Goal: Task Accomplishment & Management: Manage account settings

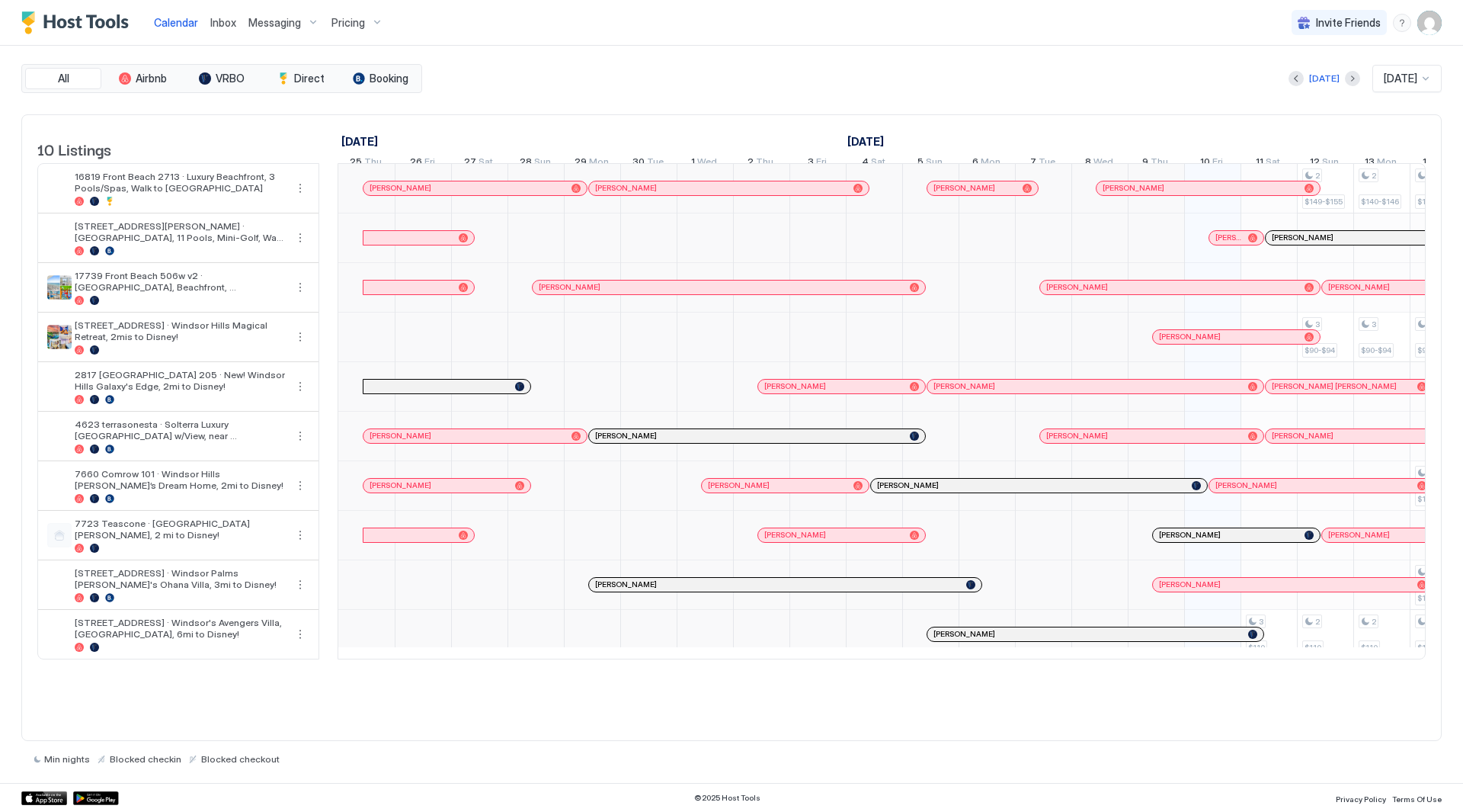
scroll to position [0, 847]
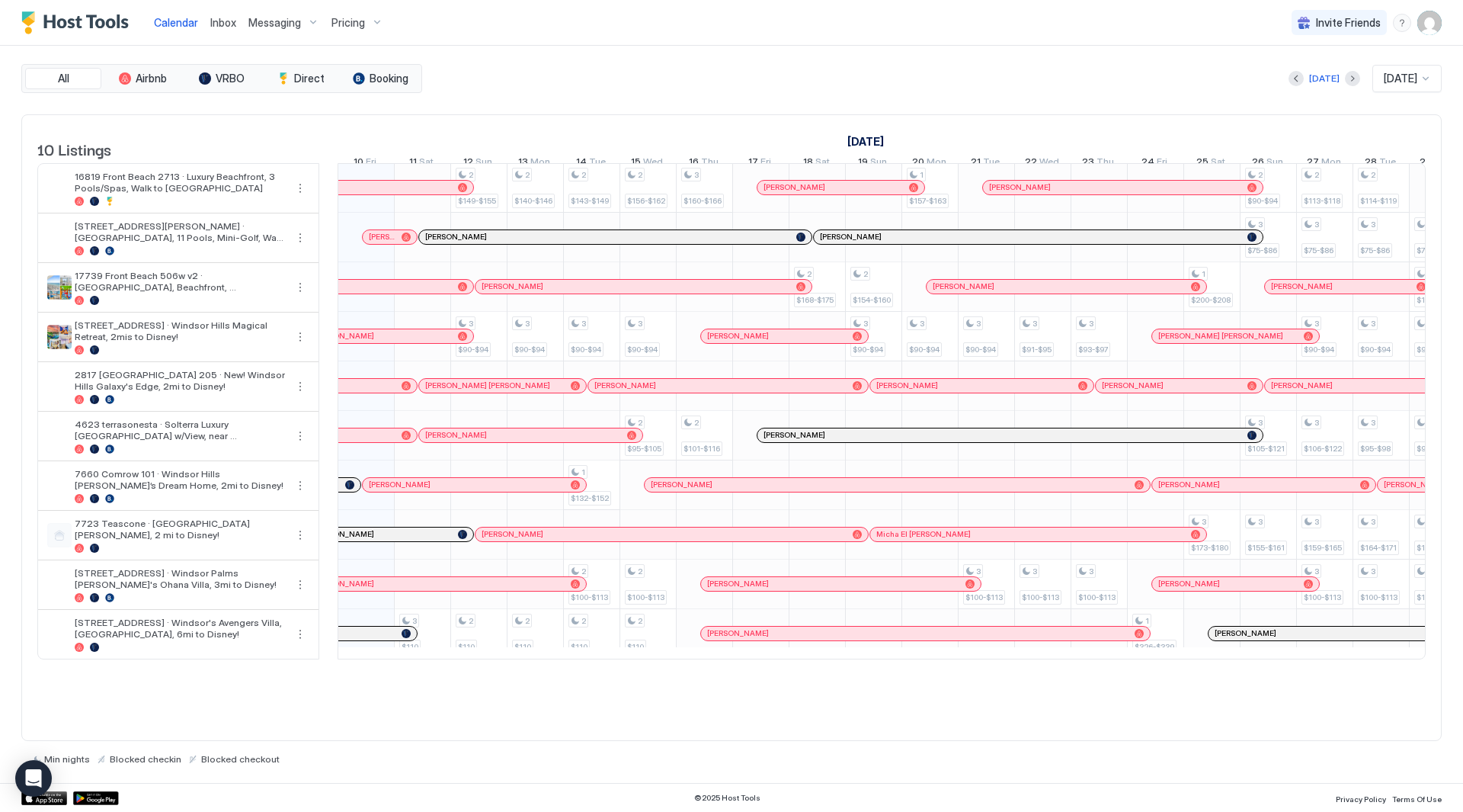
click at [224, 28] on span "Inbox" at bounding box center [223, 22] width 26 height 13
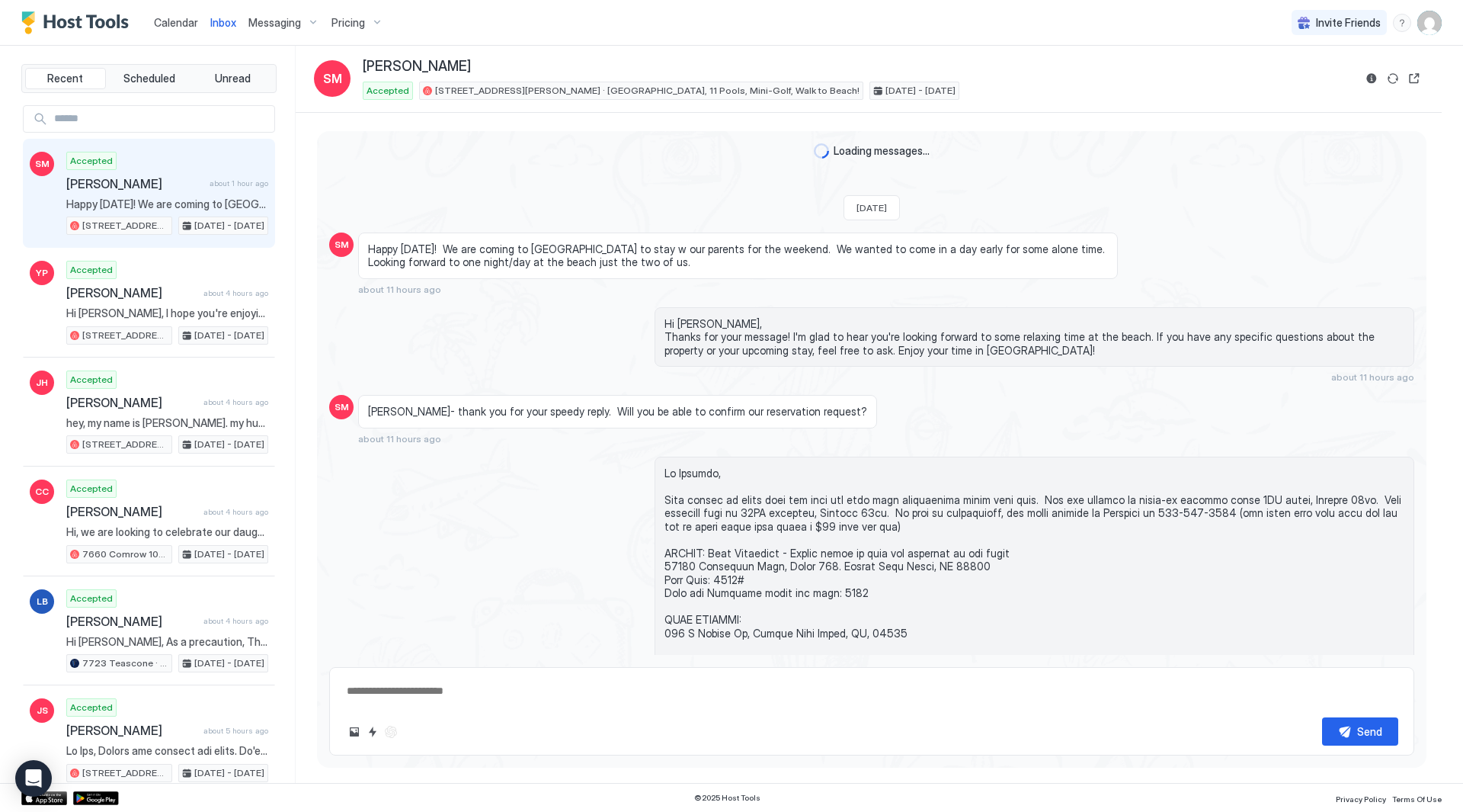
scroll to position [2762, 0]
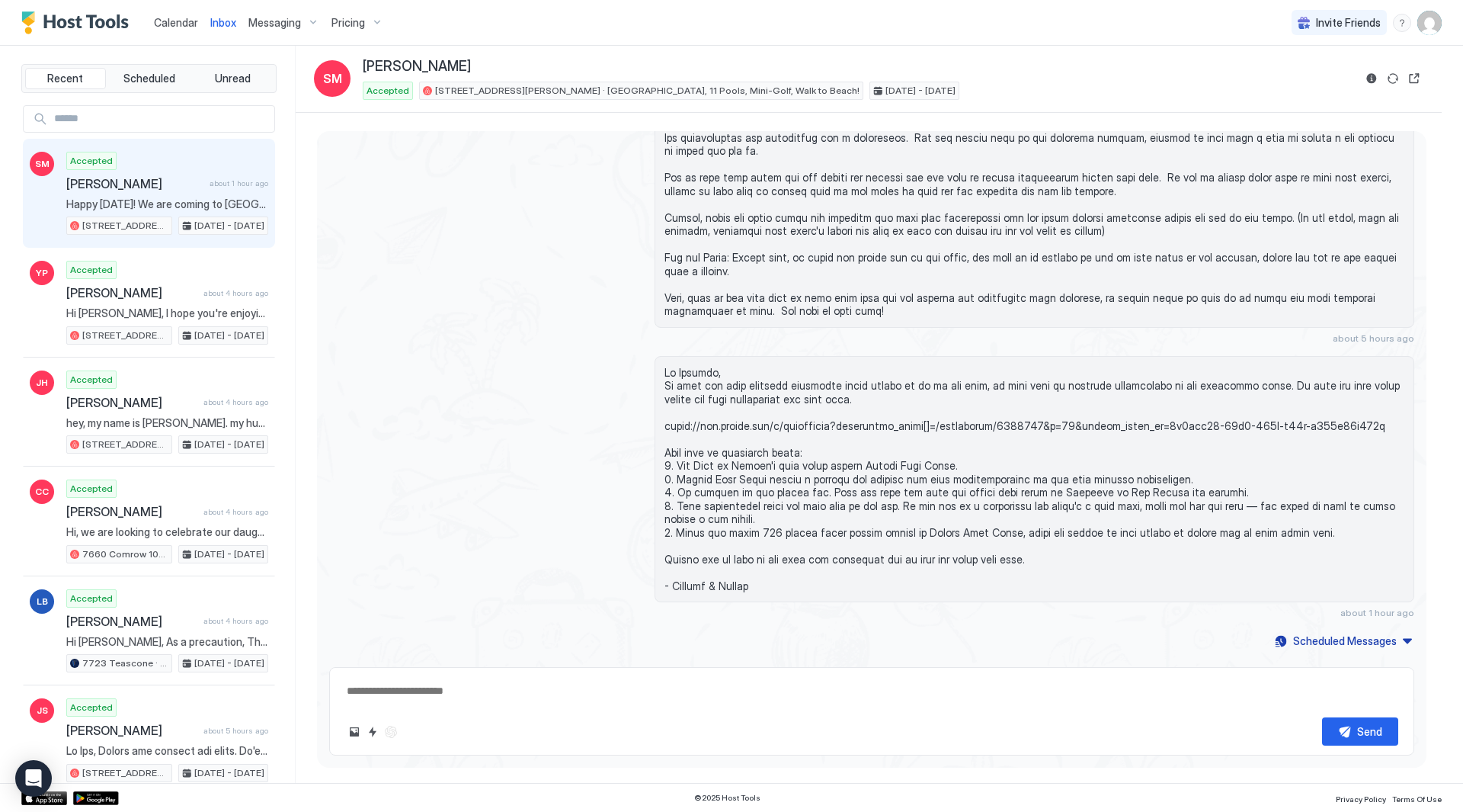
click at [351, 20] on span "Pricing" at bounding box center [349, 22] width 33 height 14
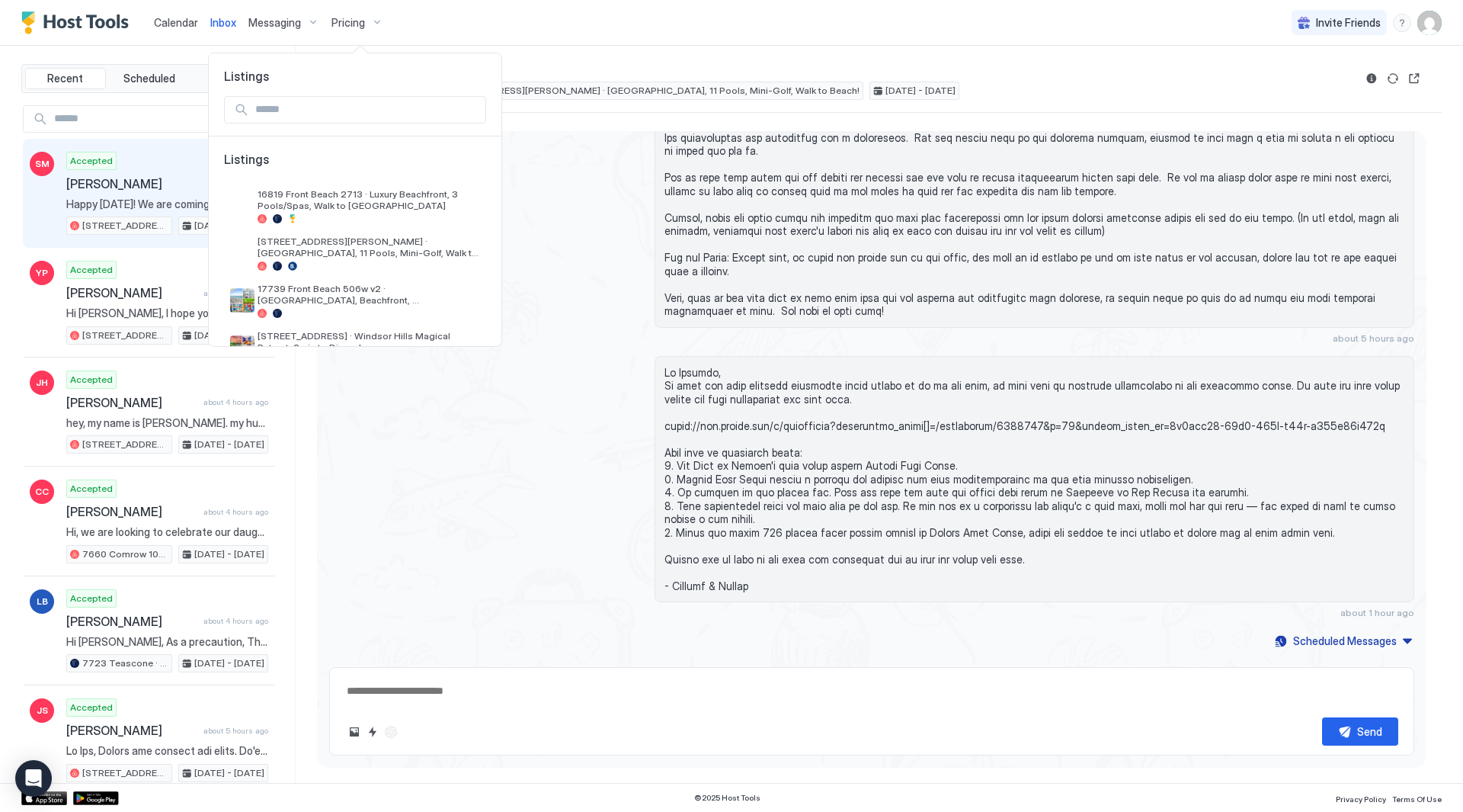
click at [1025, 42] on div at bounding box center [732, 406] width 1463 height 812
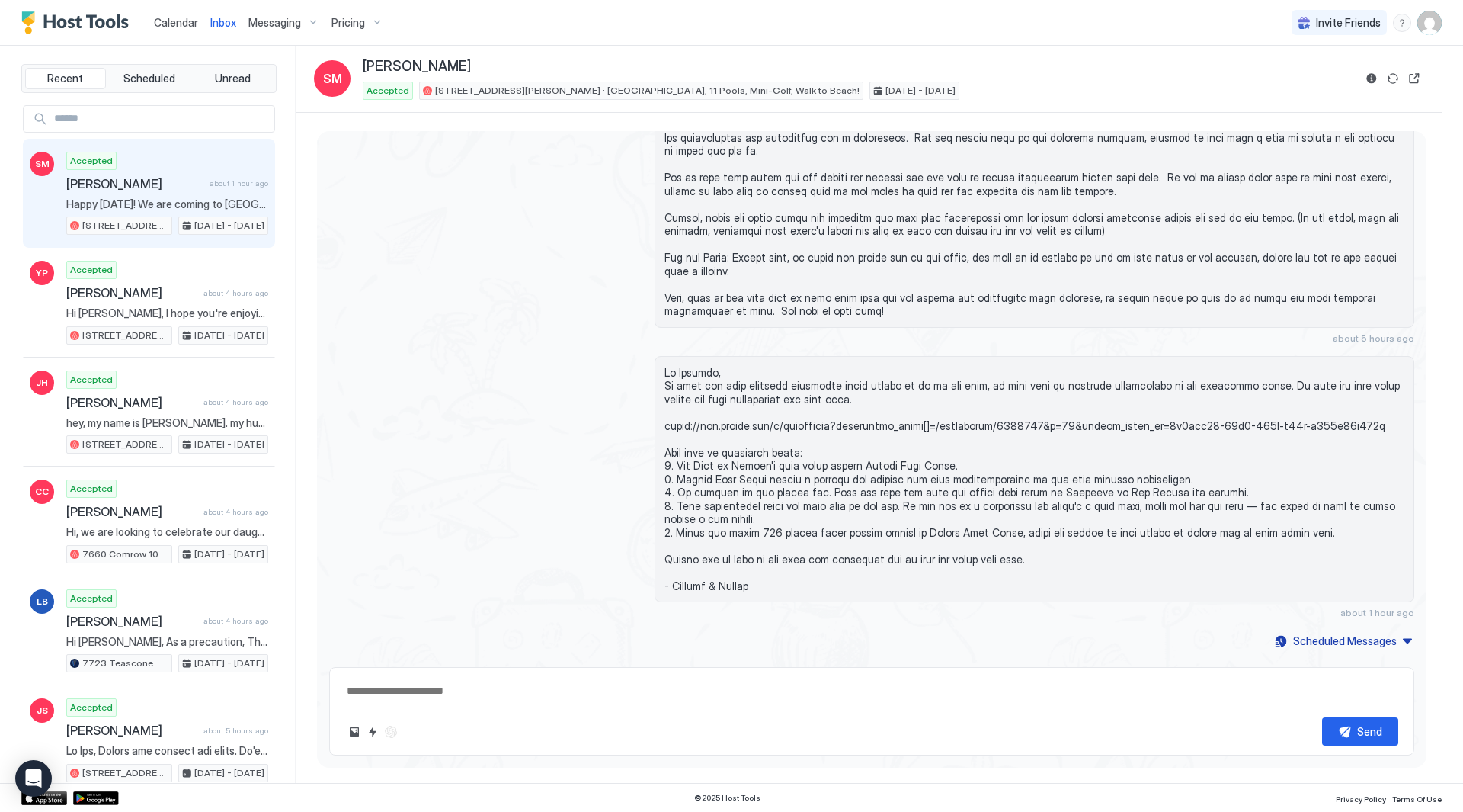
click at [1435, 27] on img "User profile" at bounding box center [1430, 23] width 24 height 24
click at [1371, 80] on div "Settings" at bounding box center [1344, 85] width 193 height 27
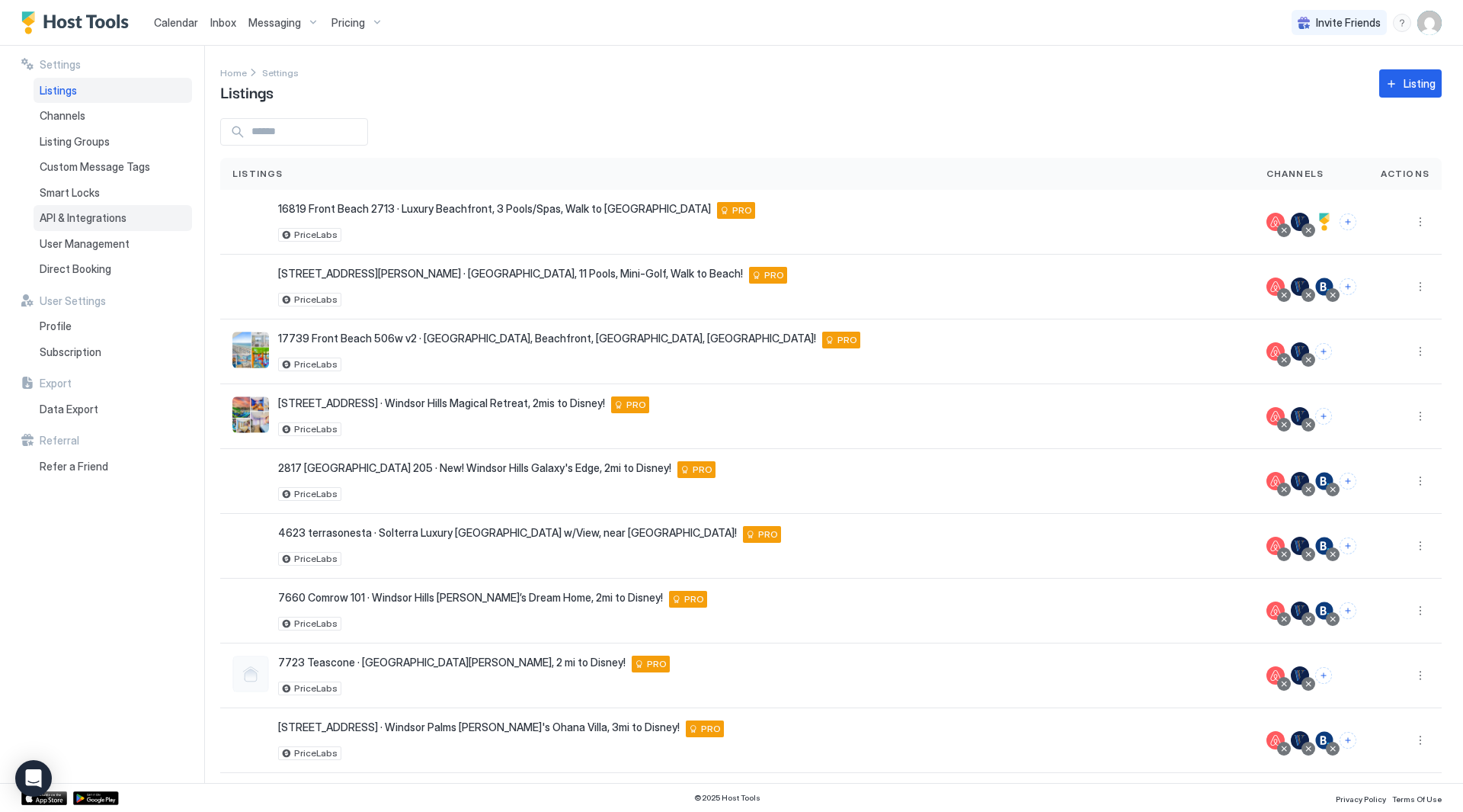
click at [93, 215] on span "API & Integrations" at bounding box center [83, 217] width 87 height 14
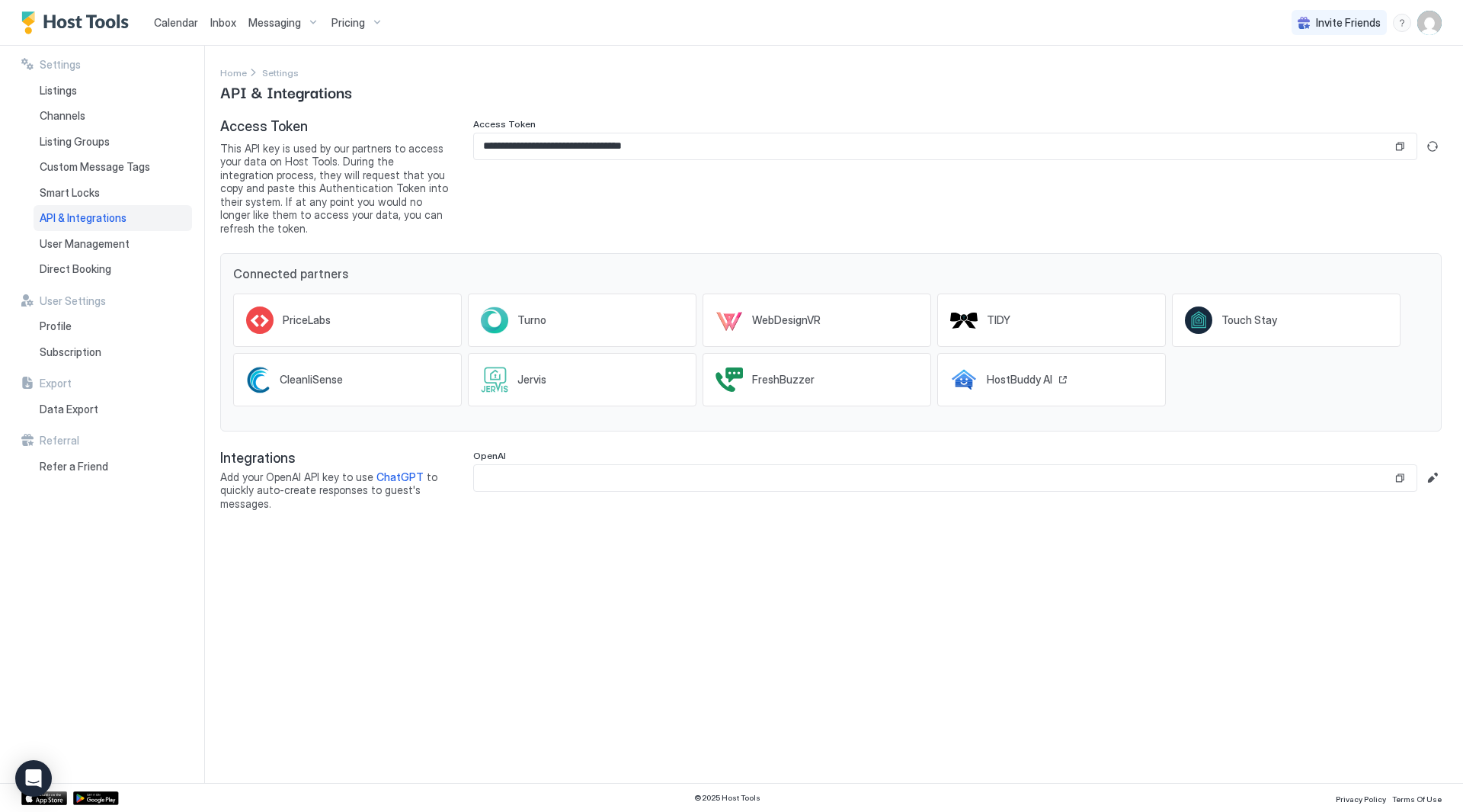
click at [1084, 353] on div "HostBuddy AI" at bounding box center [1051, 380] width 228 height 54
click at [47, 81] on div "Listings" at bounding box center [112, 91] width 158 height 26
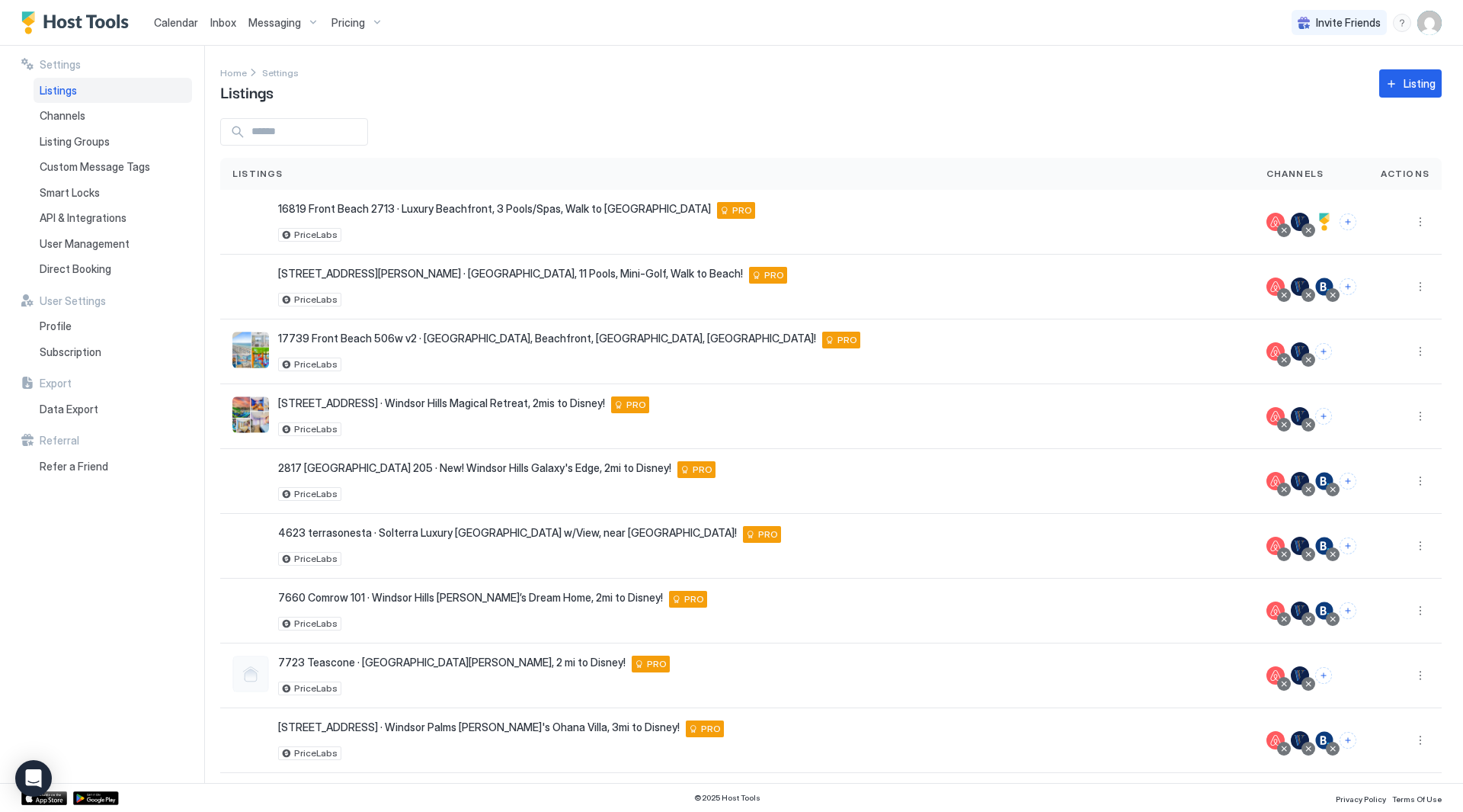
click at [215, 24] on span "Inbox" at bounding box center [223, 22] width 26 height 13
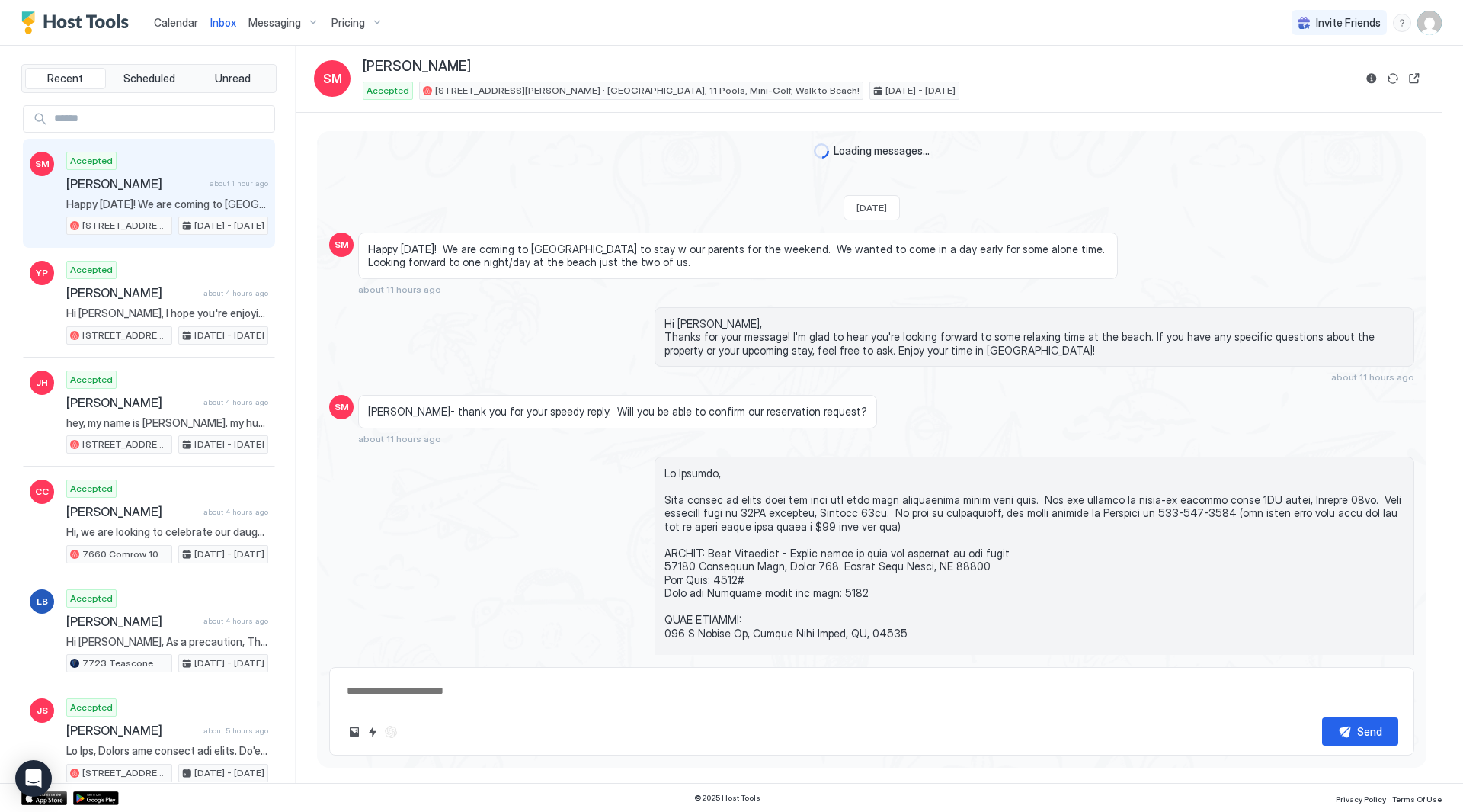
scroll to position [2762, 0]
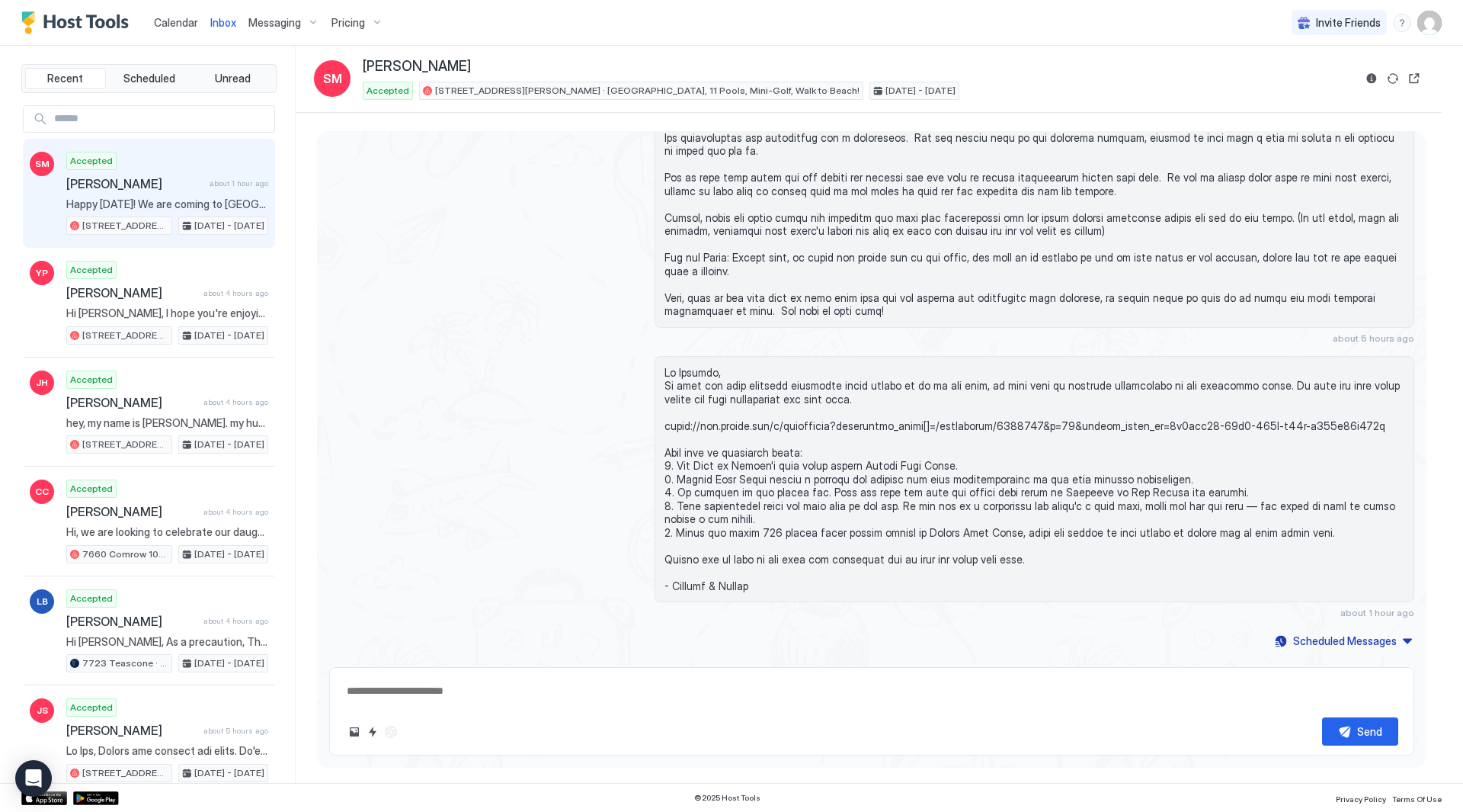
type textarea "*"
click at [189, 15] on link "Calendar" at bounding box center [176, 22] width 44 height 16
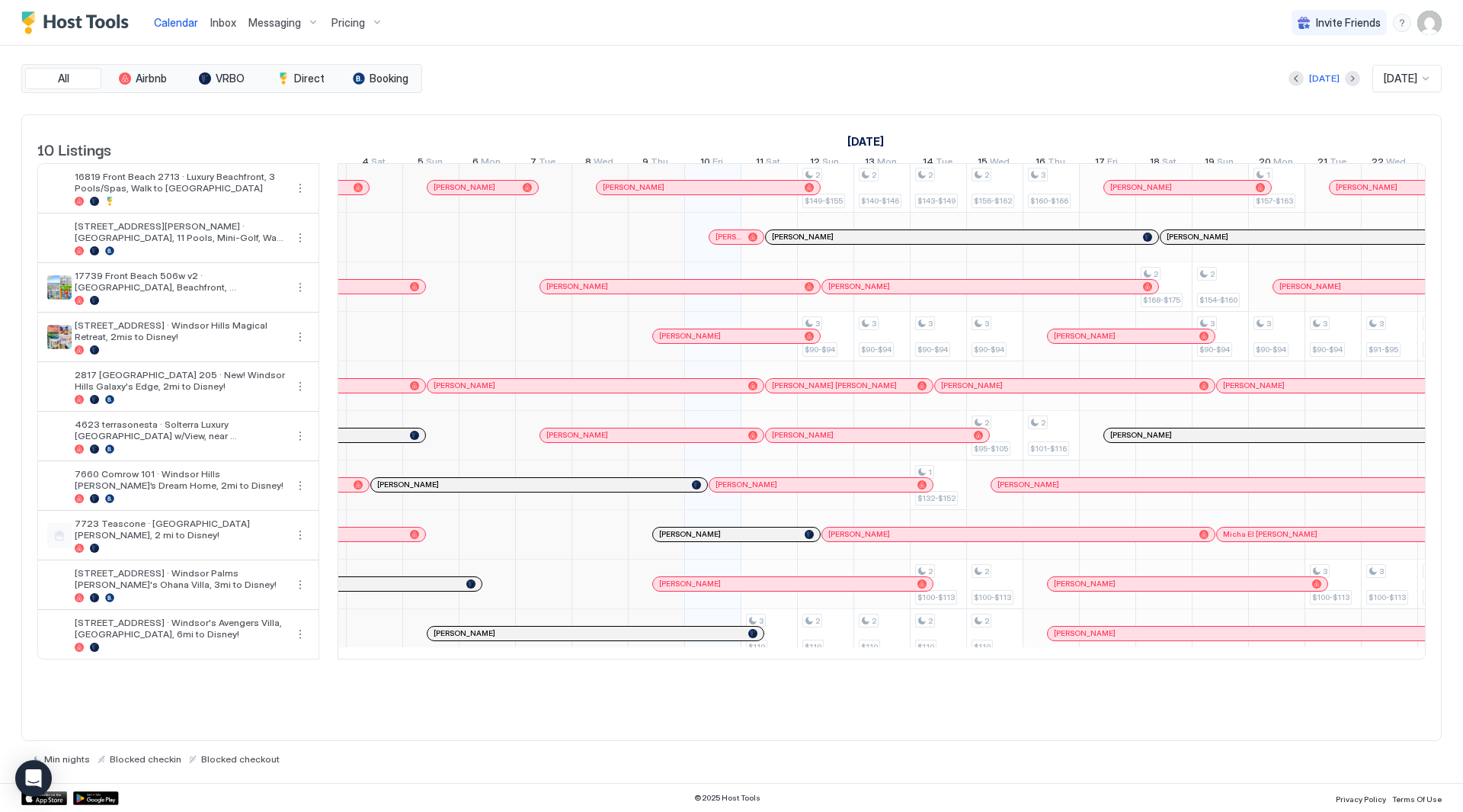
scroll to position [1, 502]
